Goal: Task Accomplishment & Management: Manage account settings

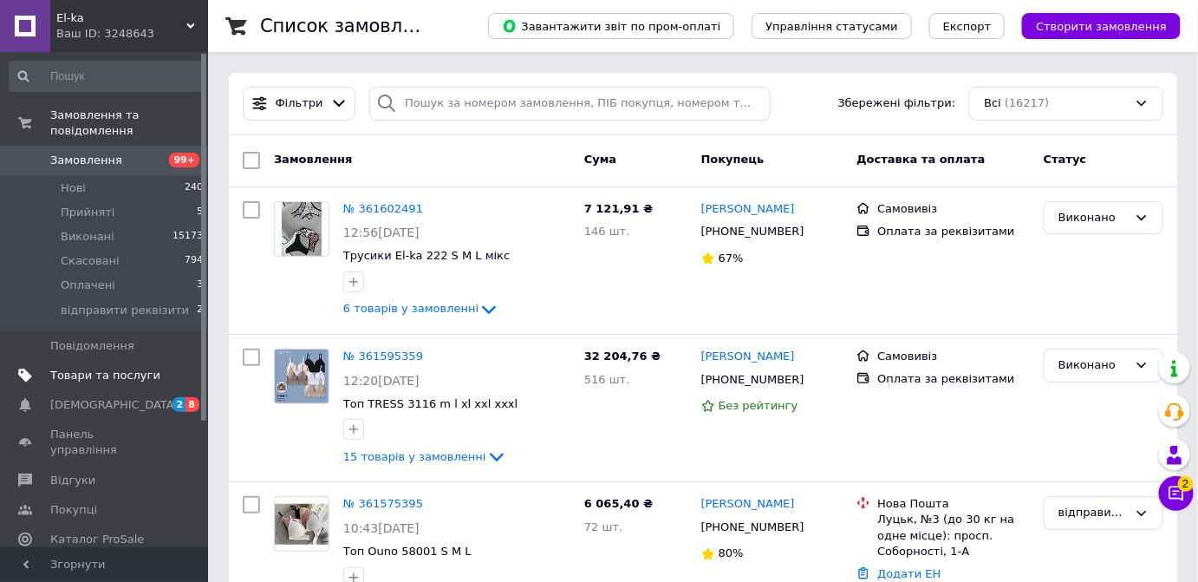
click at [88, 368] on span "Товари та послуги" at bounding box center [105, 376] width 110 height 16
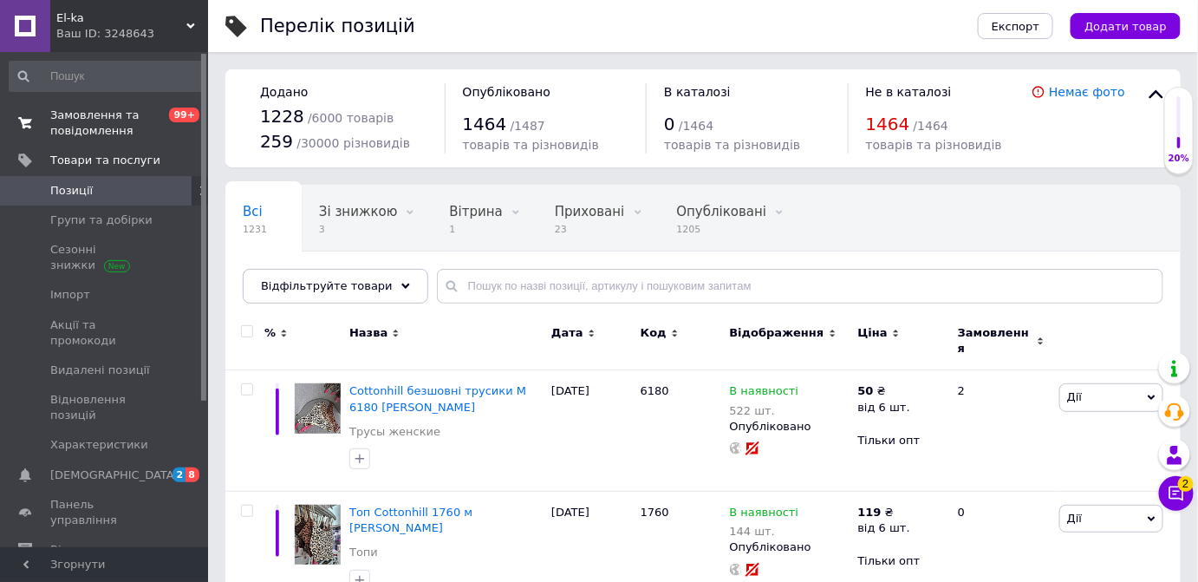
click at [92, 118] on span "Замовлення та повідомлення" at bounding box center [105, 122] width 110 height 31
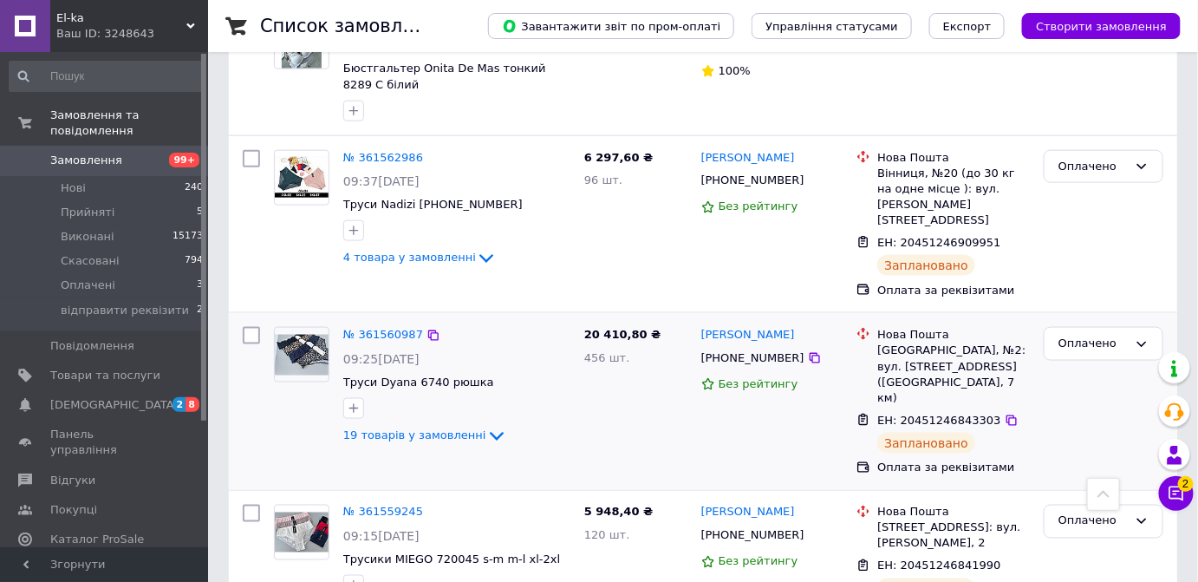
scroll to position [709, 0]
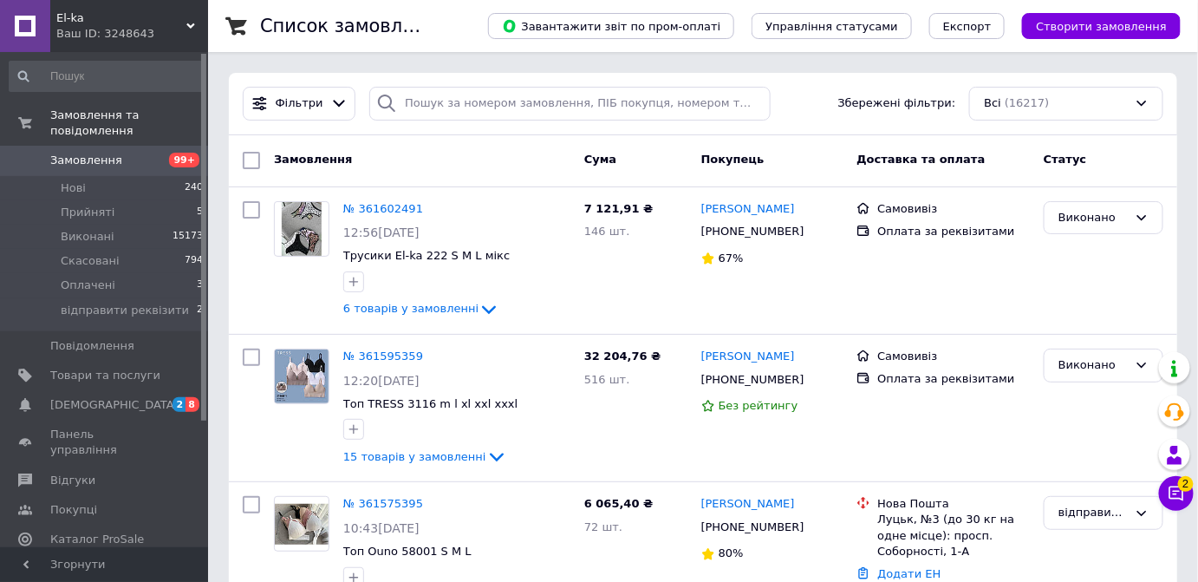
click at [1088, 33] on span "Створити замовлення" at bounding box center [1101, 26] width 131 height 13
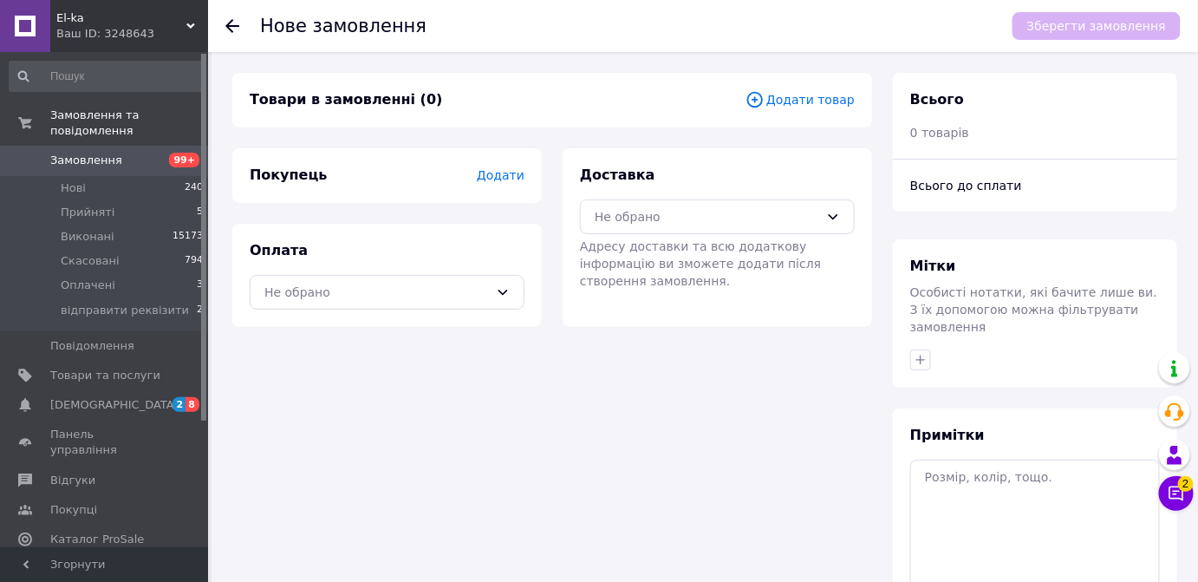
click at [497, 174] on span "Додати" at bounding box center [501, 175] width 48 height 14
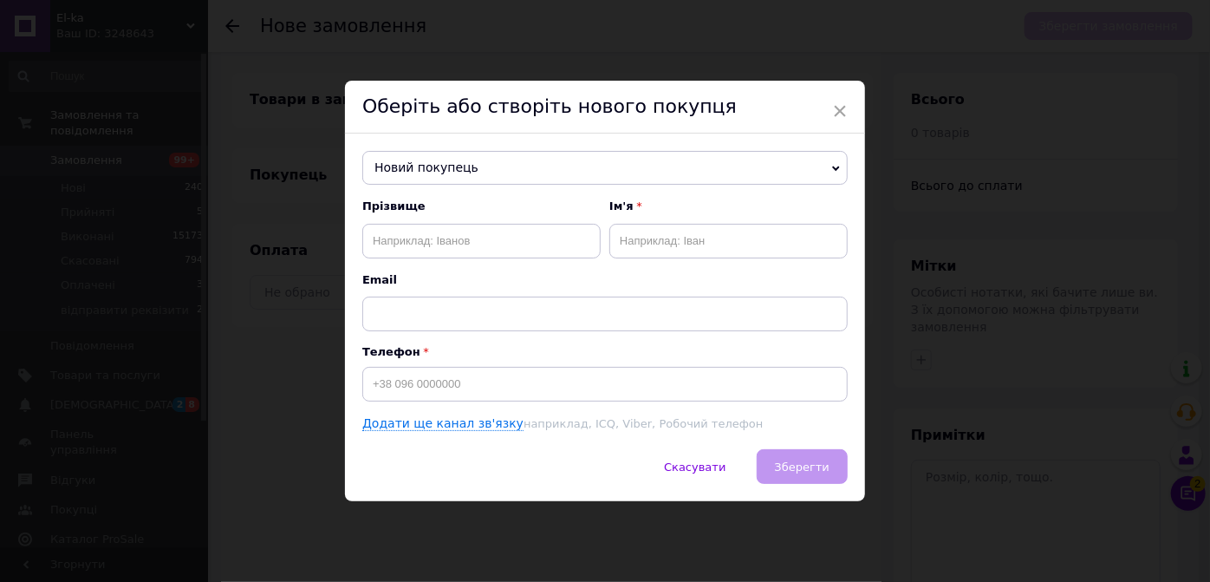
click at [411, 174] on span "Новий покупець" at bounding box center [604, 168] width 485 height 35
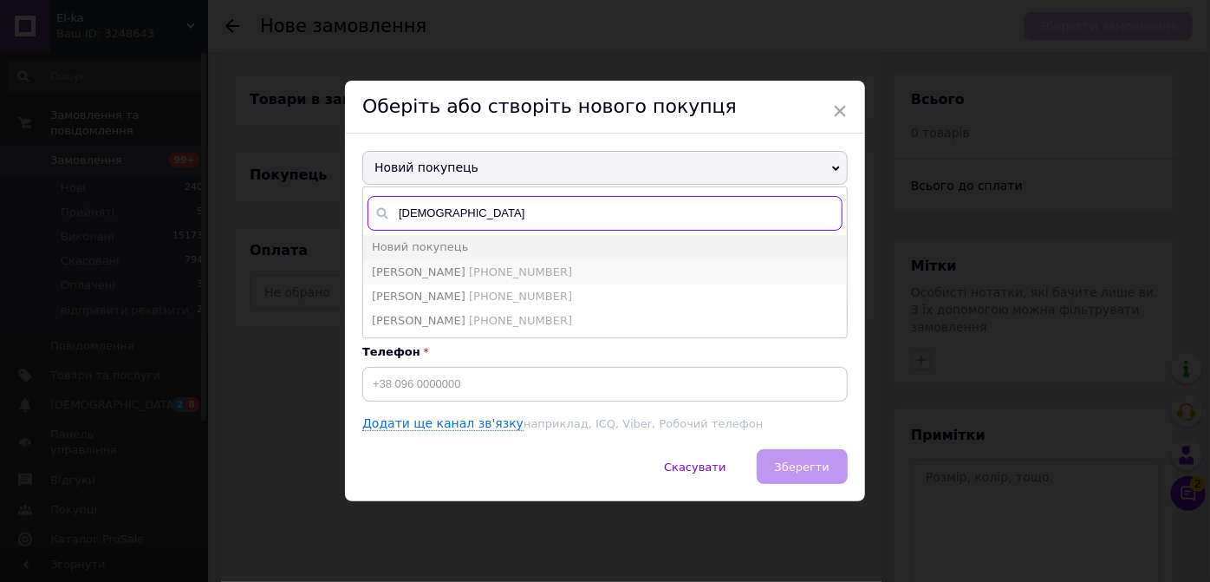
type input "іра"
click at [421, 274] on span "Іра Каріна +380992093906" at bounding box center [472, 271] width 200 height 13
type input "Іра Каріна"
type input "[PHONE_NUMBER]"
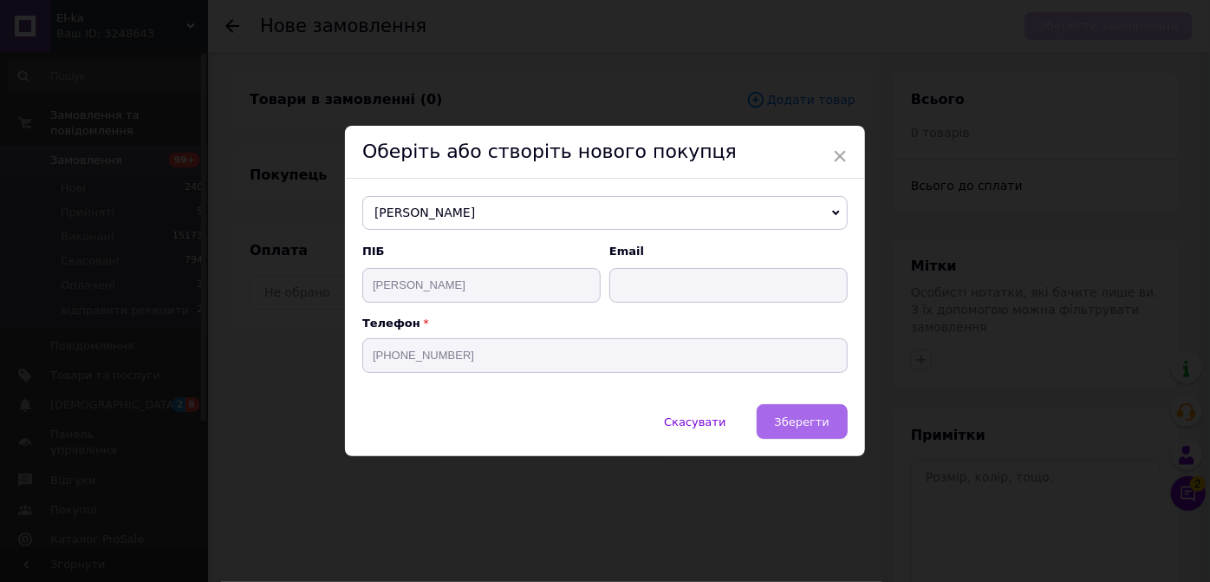
click at [795, 424] on span "Зберегти" at bounding box center [802, 421] width 55 height 13
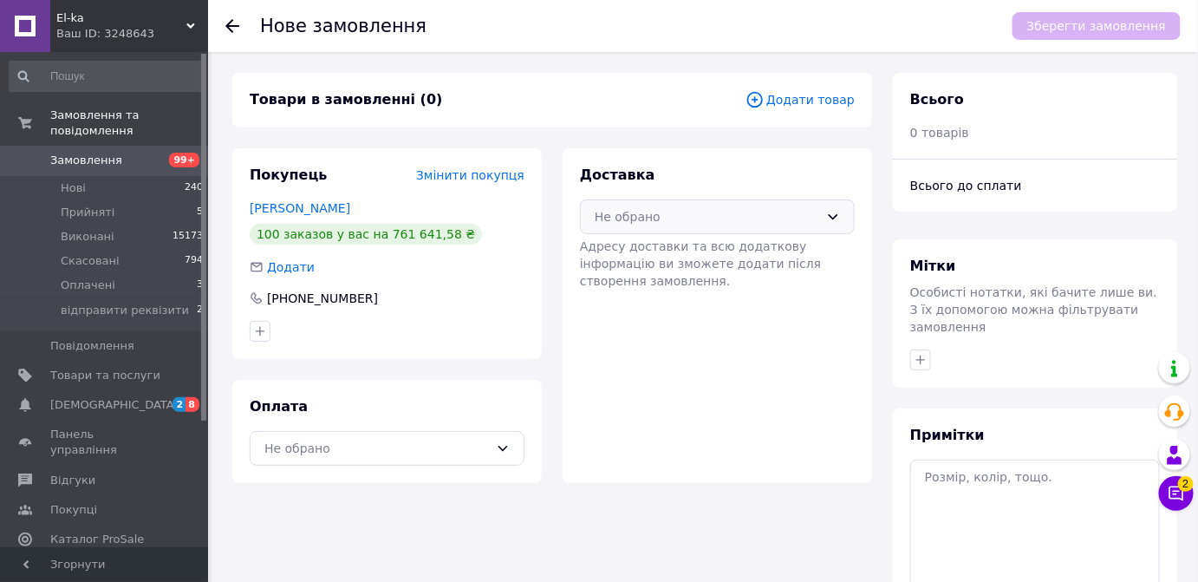
click at [700, 218] on div "Не обрано" at bounding box center [707, 216] width 225 height 19
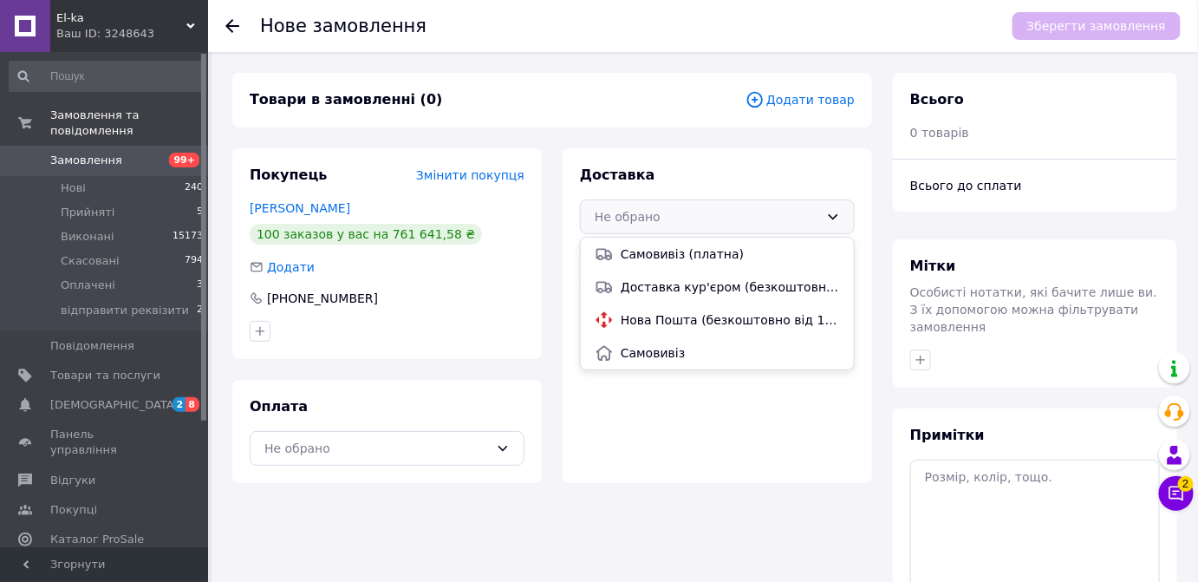
click at [667, 346] on span "Самовивіз" at bounding box center [730, 352] width 219 height 17
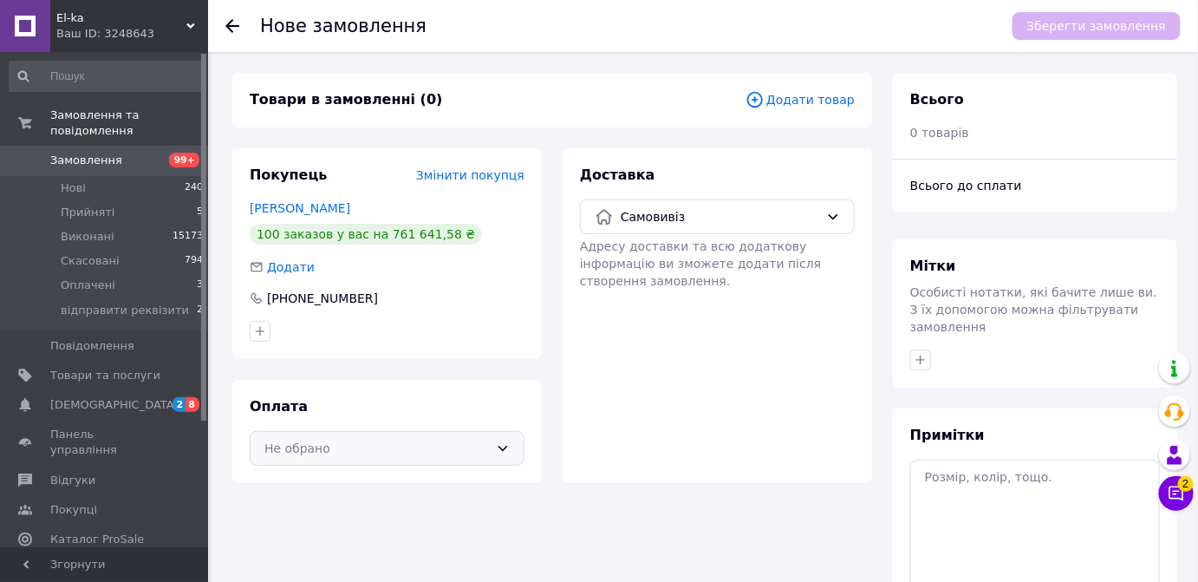
click at [425, 444] on div "Не обрано" at bounding box center [376, 448] width 225 height 19
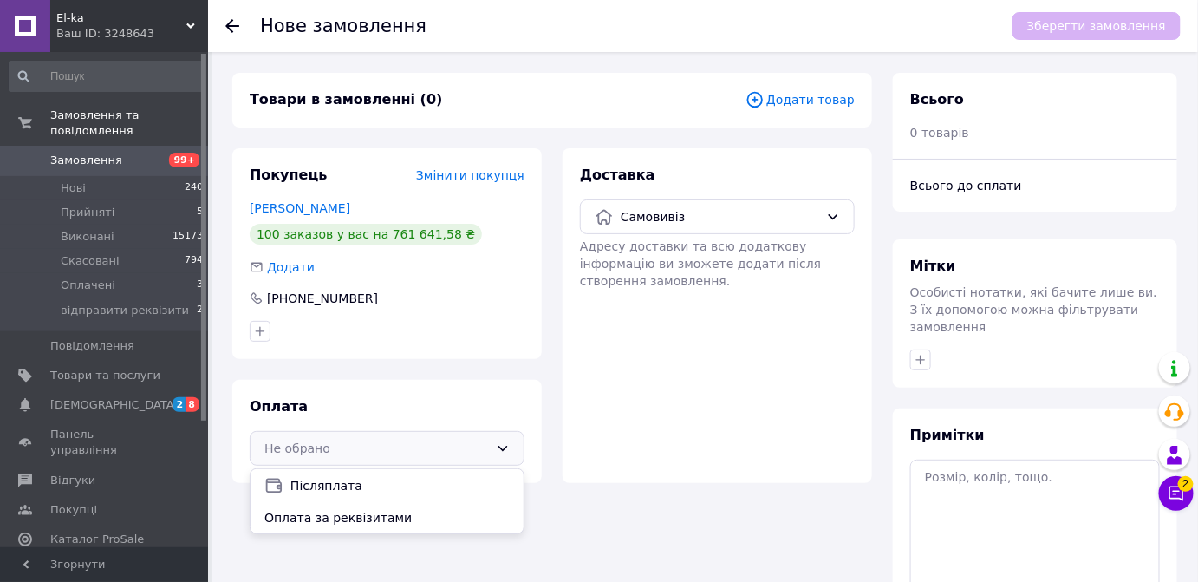
drag, startPoint x: 389, startPoint y: 514, endPoint x: 393, endPoint y: 324, distance: 189.9
click at [389, 509] on span "Оплата за реквізитами" at bounding box center [386, 517] width 245 height 17
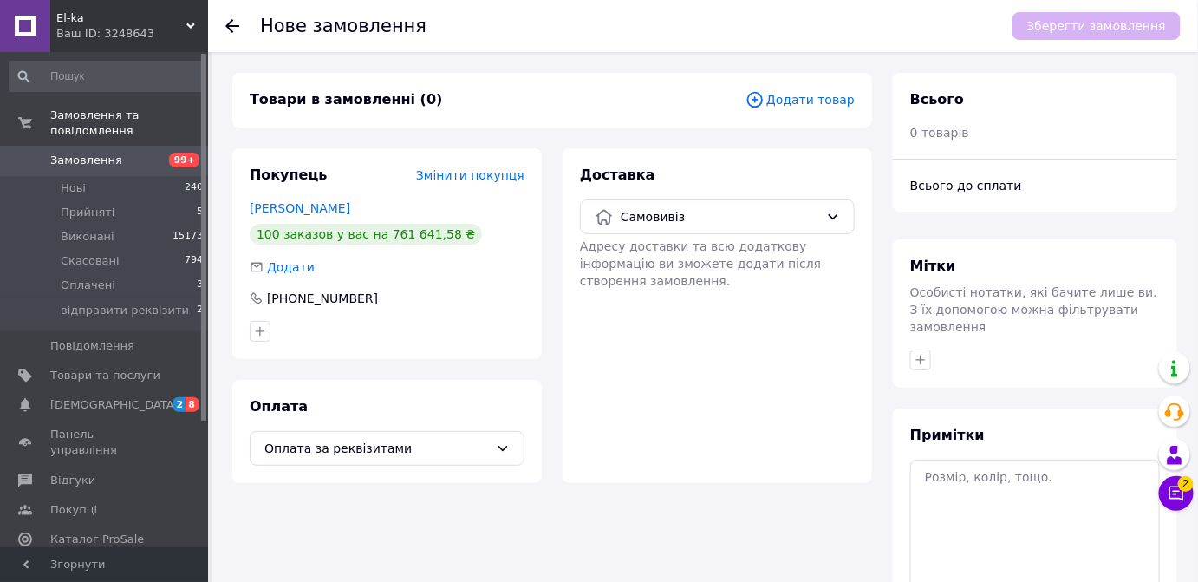
click at [797, 102] on span "Додати товар" at bounding box center [799, 99] width 109 height 19
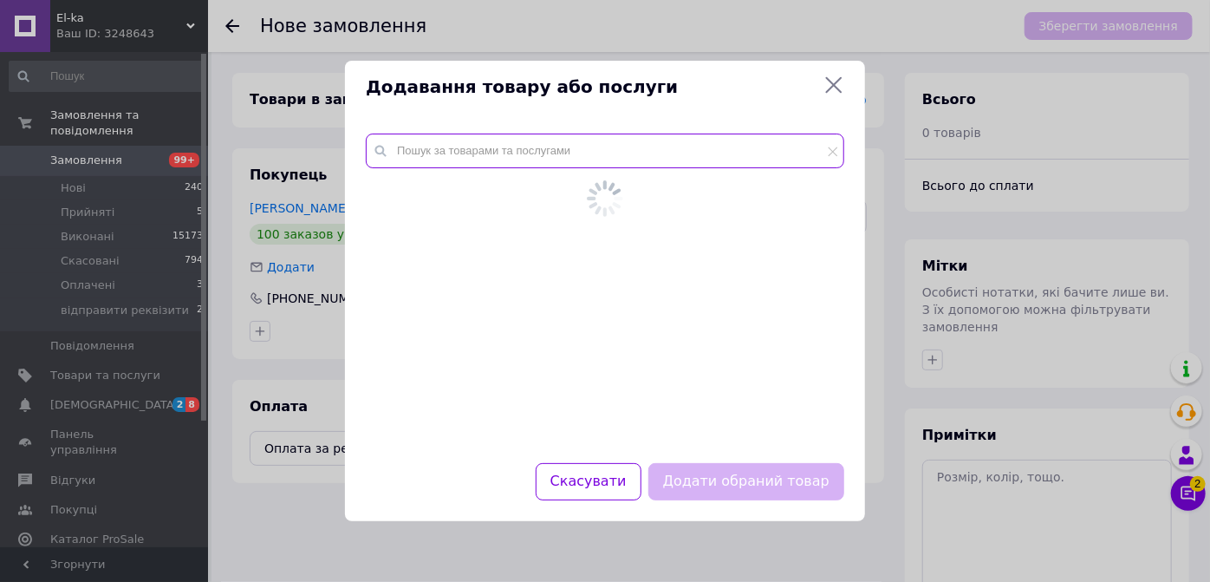
drag, startPoint x: 536, startPoint y: 146, endPoint x: 597, endPoint y: 155, distance: 62.2
click at [543, 146] on input "text" at bounding box center [605, 150] width 478 height 35
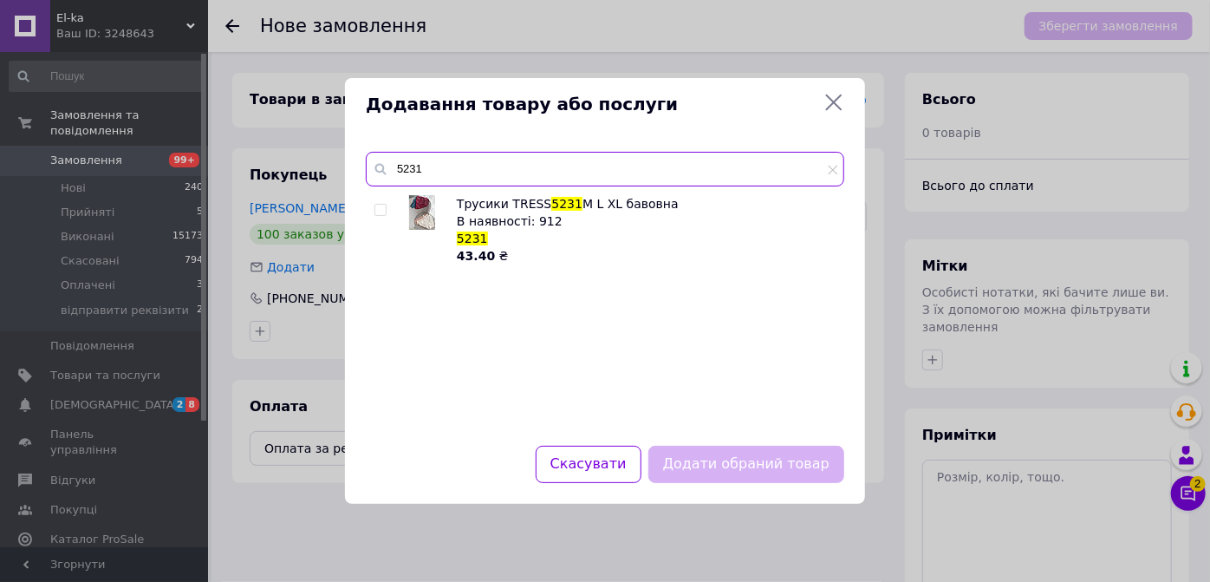
type input "5231"
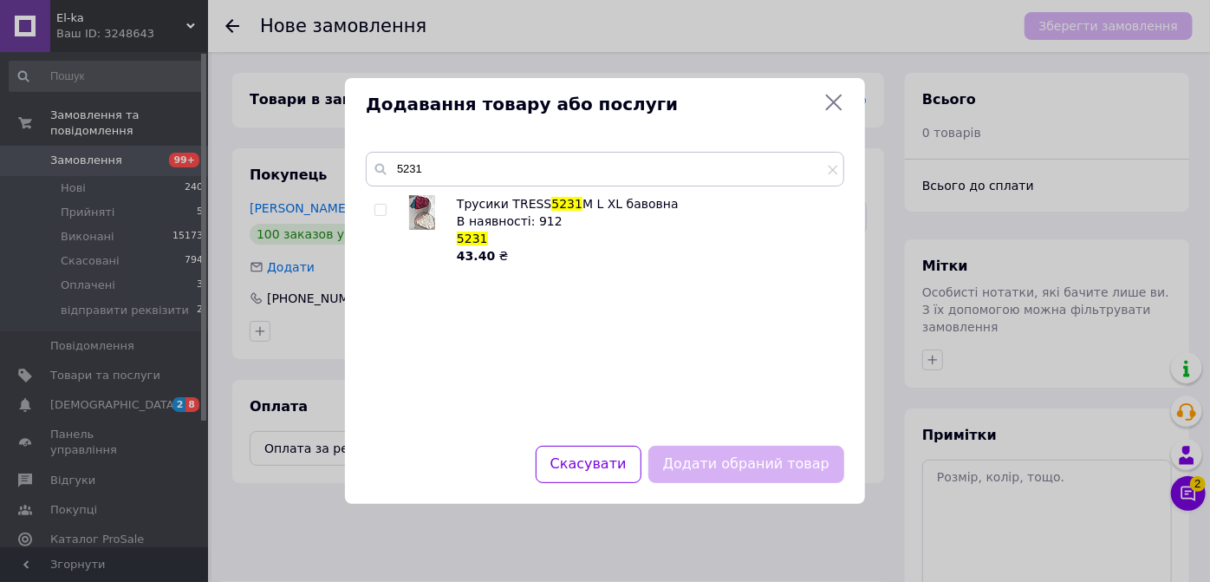
drag, startPoint x: 377, startPoint y: 209, endPoint x: 459, endPoint y: 255, distance: 94.3
click at [379, 209] on input "checkbox" at bounding box center [379, 210] width 11 height 11
checkbox input "true"
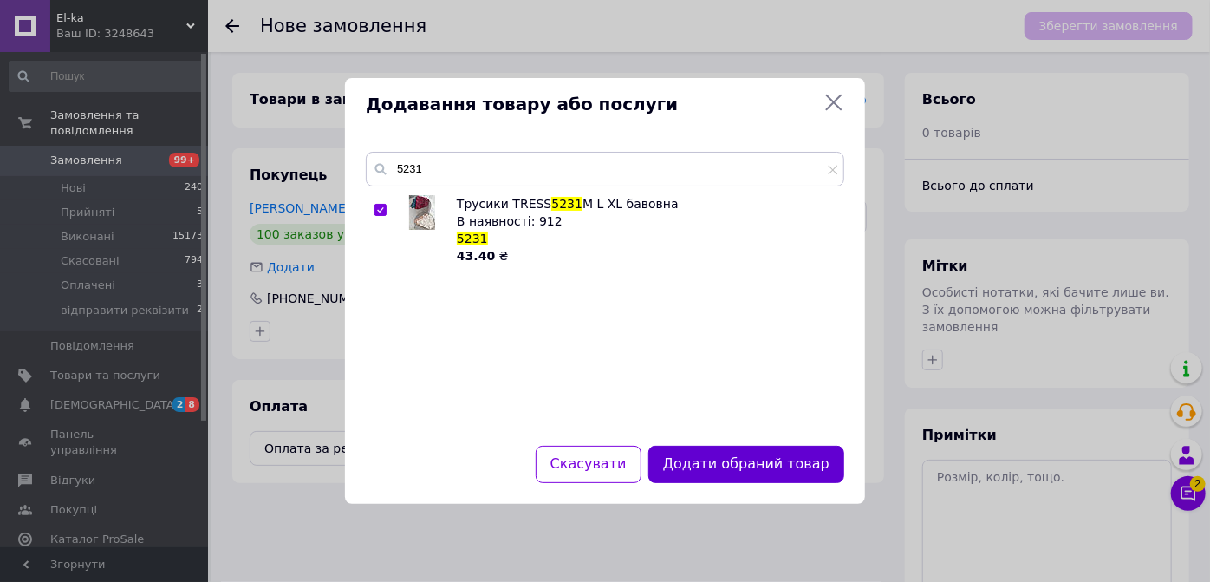
click at [745, 465] on button "Додати обраний товар" at bounding box center [746, 464] width 196 height 37
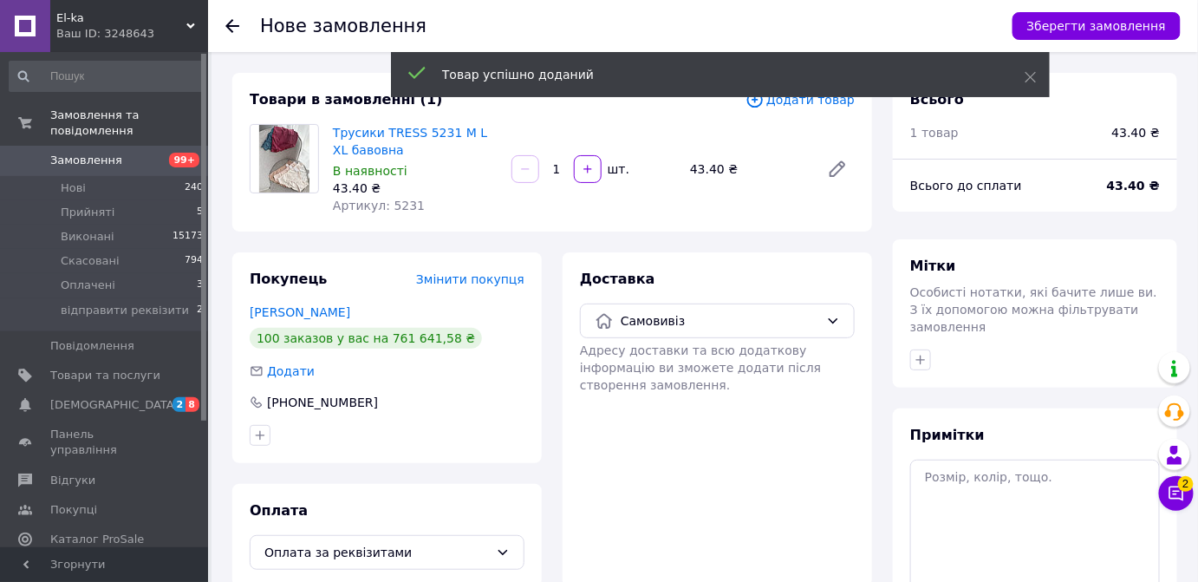
click at [563, 166] on input "1" at bounding box center [557, 169] width 28 height 13
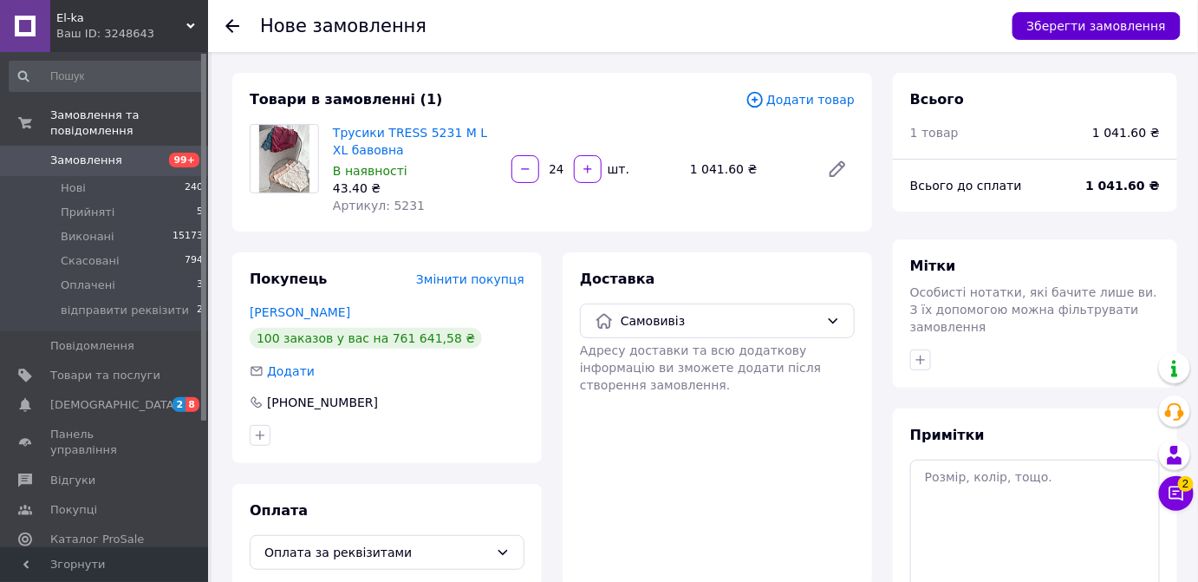
type input "24"
click at [1063, 29] on button "Зберегти замовлення" at bounding box center [1096, 26] width 168 height 28
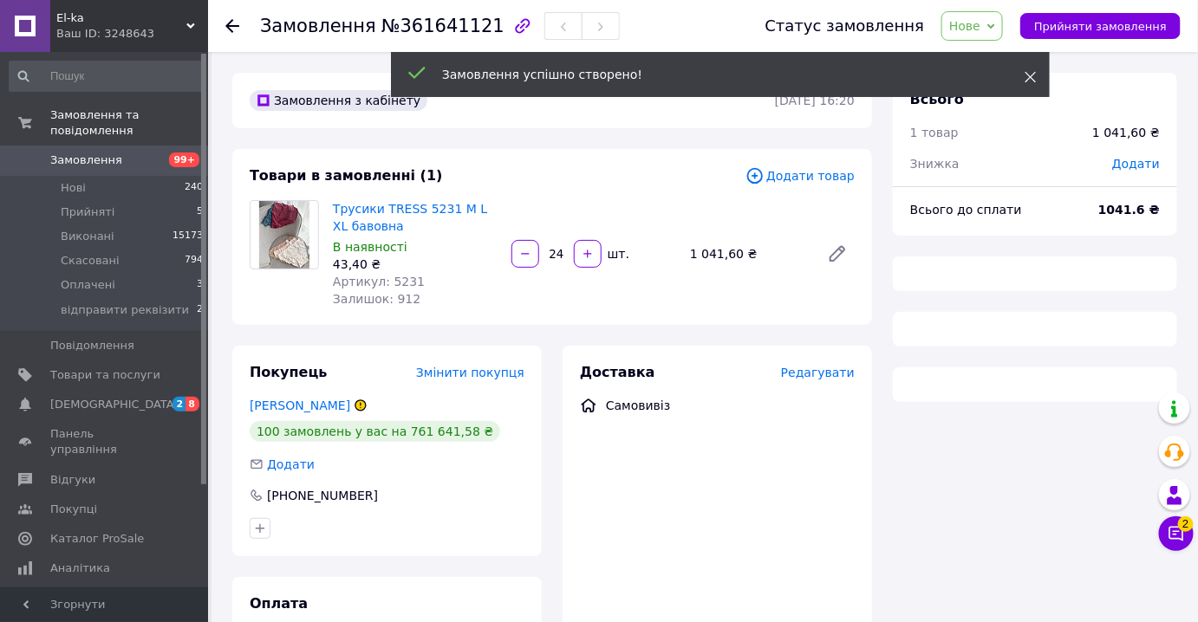
click at [1031, 77] on use at bounding box center [1030, 77] width 11 height 11
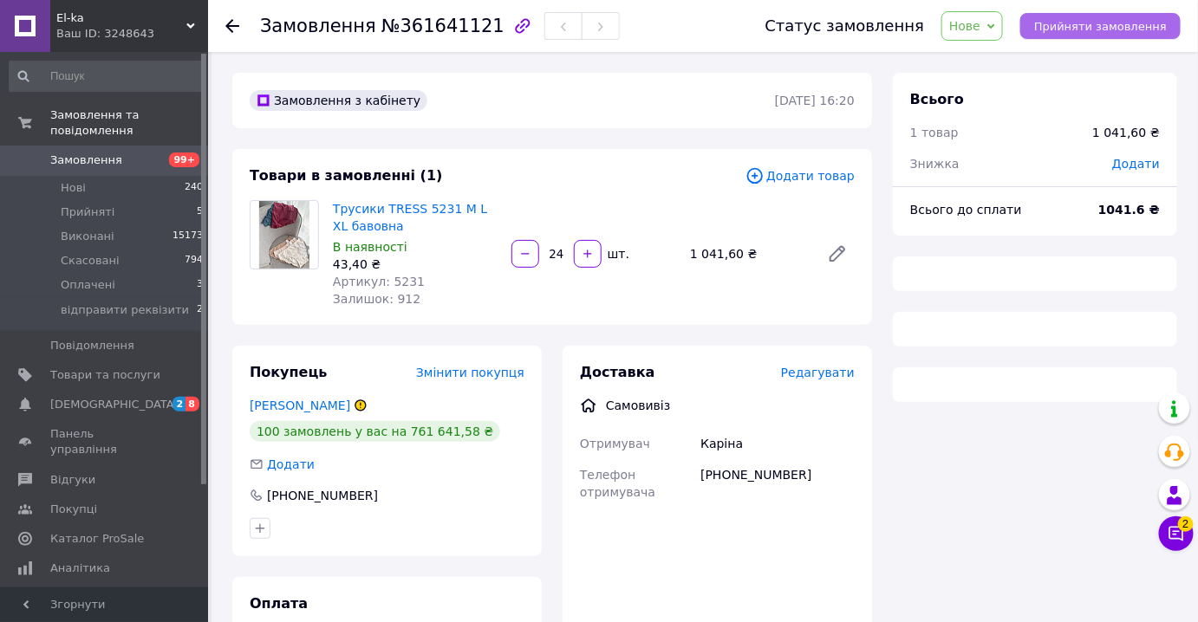
click at [1093, 22] on span "Прийняти замовлення" at bounding box center [1100, 26] width 133 height 13
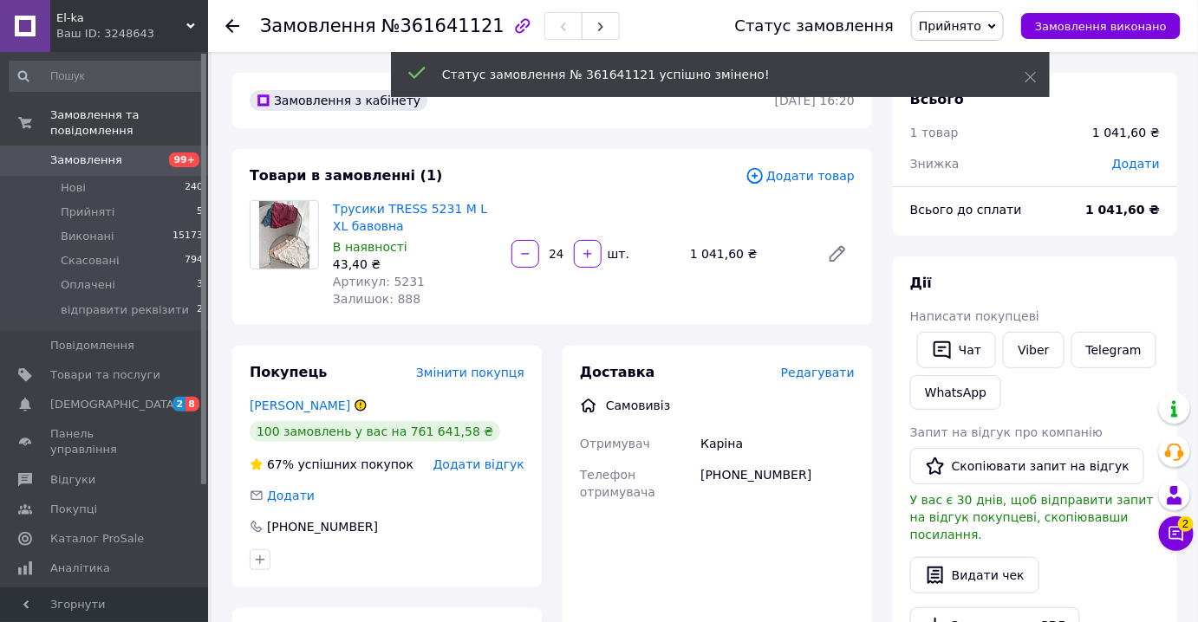
click at [1134, 164] on span "Додати" at bounding box center [1136, 164] width 48 height 14
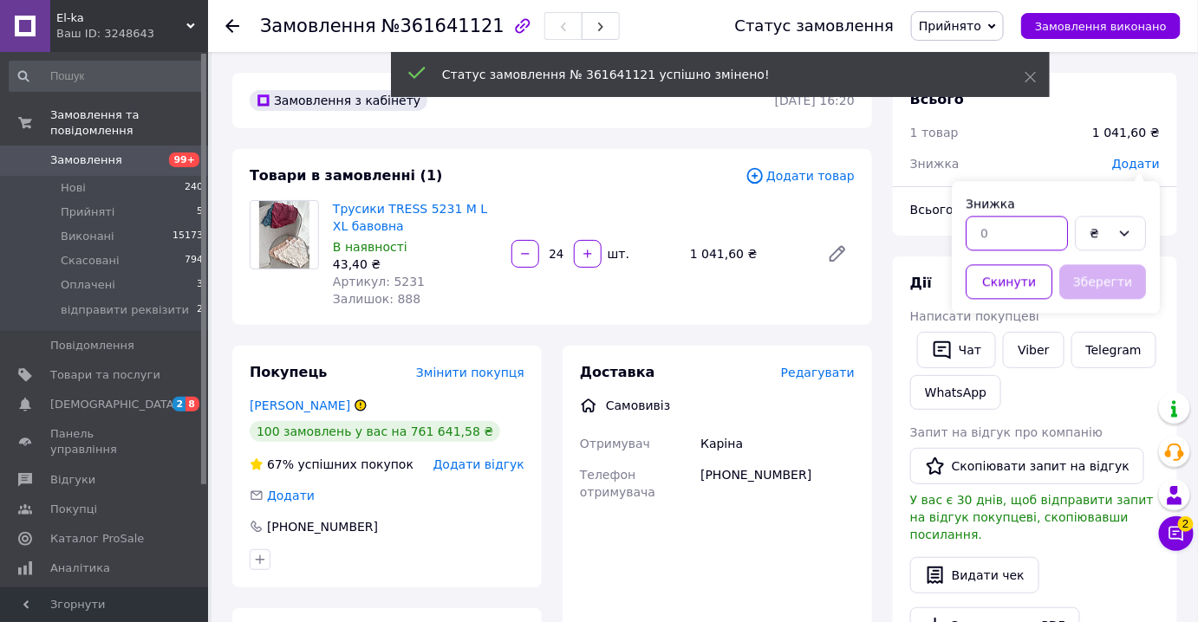
click at [1027, 232] on input "text" at bounding box center [1017, 233] width 102 height 35
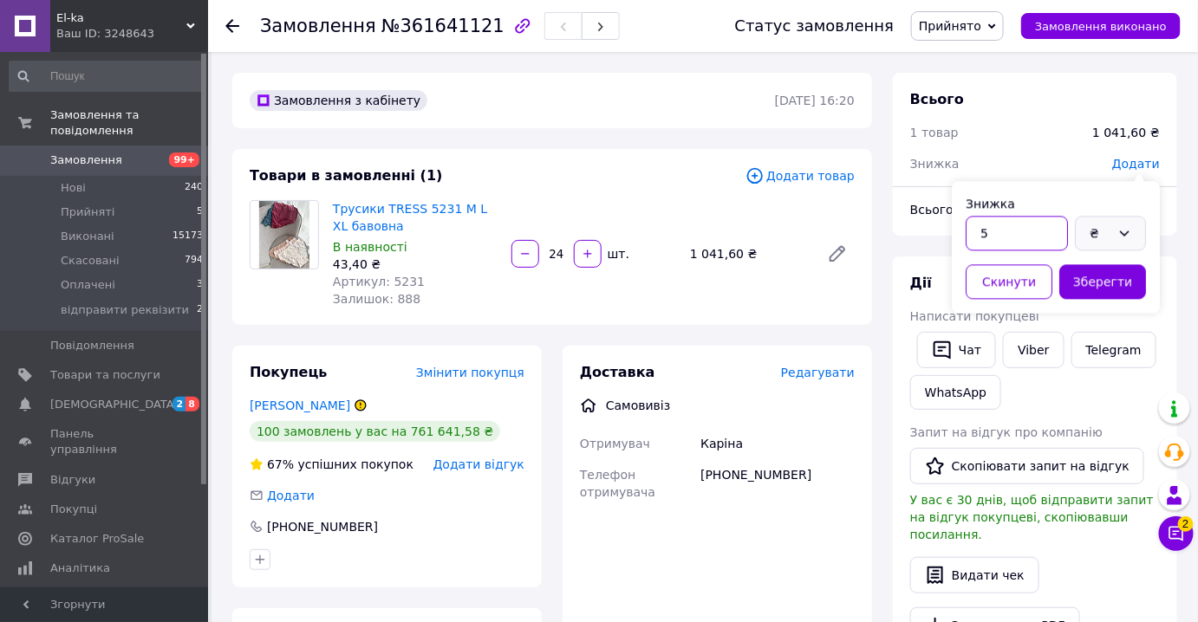
type input "5"
click at [1118, 231] on icon at bounding box center [1124, 233] width 14 height 14
click at [1094, 297] on li "%" at bounding box center [1110, 303] width 69 height 33
click at [1093, 284] on button "Зберегти" at bounding box center [1102, 281] width 87 height 35
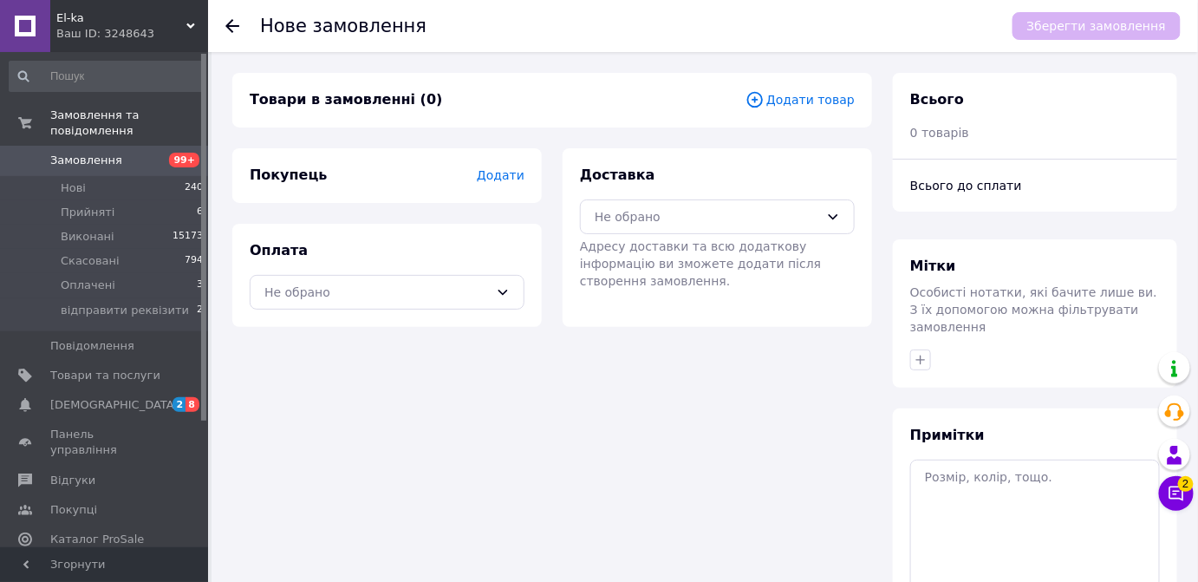
click at [97, 153] on span "Замовлення" at bounding box center [86, 161] width 72 height 16
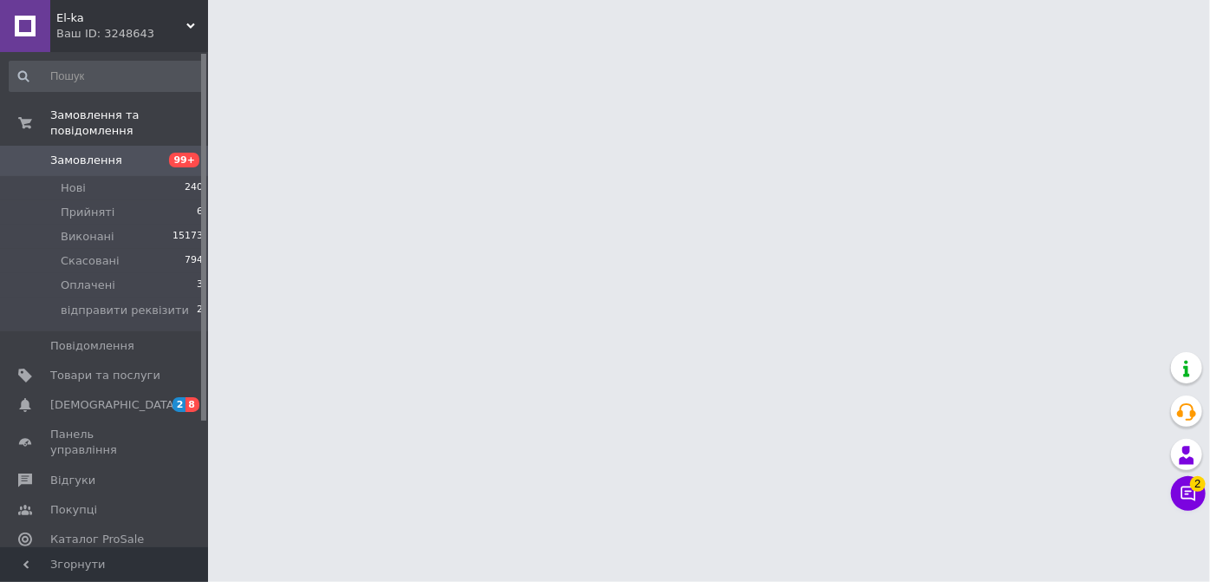
click at [97, 153] on span "Замовлення" at bounding box center [86, 161] width 72 height 16
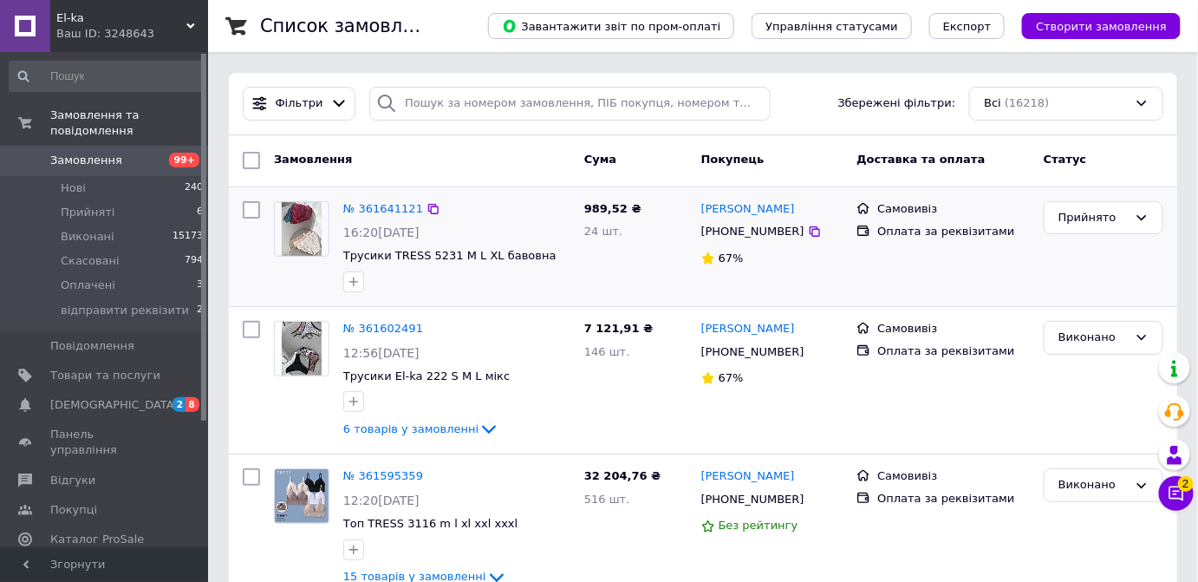
click at [301, 217] on img at bounding box center [302, 229] width 41 height 54
